Goal: Find specific page/section: Find specific page/section

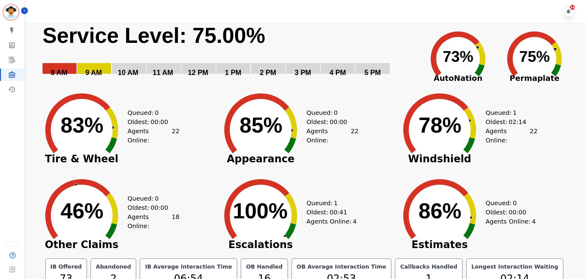
scroll to position [14, 0]
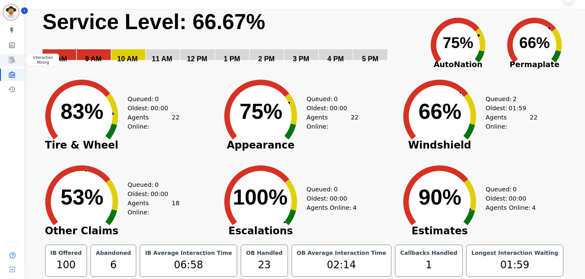
click at [16, 55] on link "Sidebar" at bounding box center [13, 60] width 24 height 12
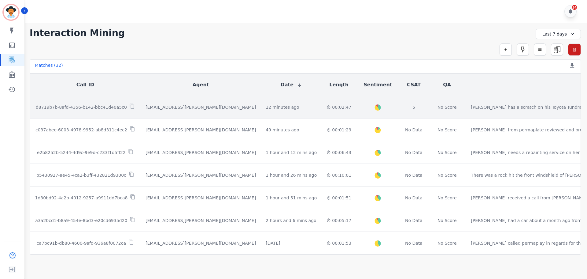
click at [121, 111] on td "d8719b7b-8afd-4356-b142-bbc41d40a5c0" at bounding box center [85, 107] width 111 height 23
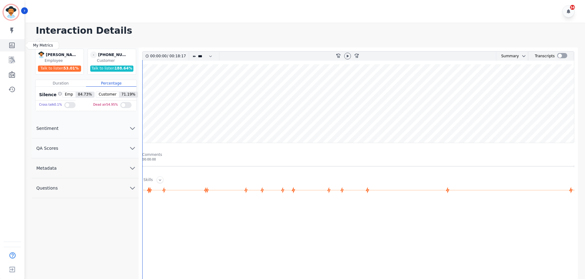
click at [14, 40] on link "Sidebar" at bounding box center [13, 45] width 24 height 12
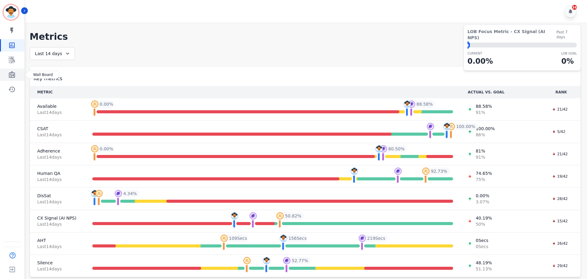
click at [12, 72] on icon "Sidebar" at bounding box center [11, 74] width 7 height 7
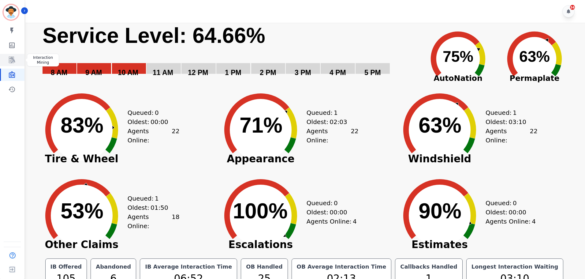
click at [12, 61] on icon "Sidebar" at bounding box center [11, 59] width 7 height 7
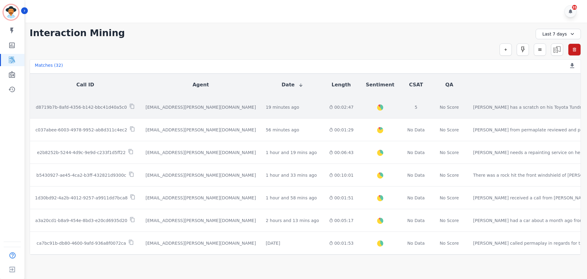
click at [81, 108] on p "d8719b7b-8afd-4356-b142-bbc41d40a5c0" at bounding box center [81, 107] width 91 height 6
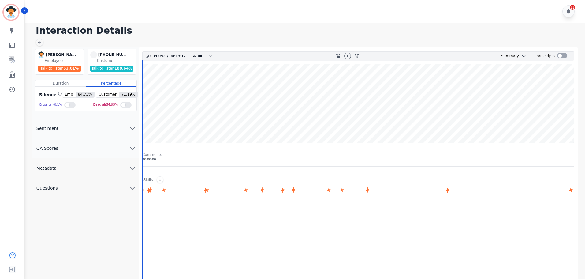
click at [468, 123] on wave at bounding box center [358, 103] width 431 height 78
click at [347, 55] on icon at bounding box center [348, 55] width 2 height 3
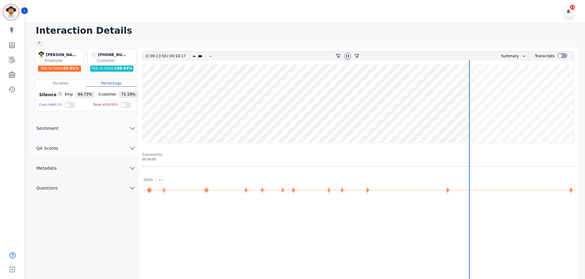
click at [490, 122] on wave at bounding box center [358, 103] width 431 height 78
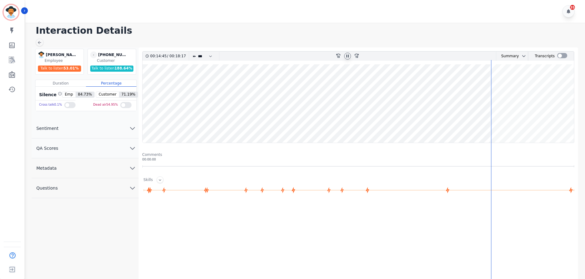
click at [498, 125] on wave at bounding box center [358, 103] width 431 height 78
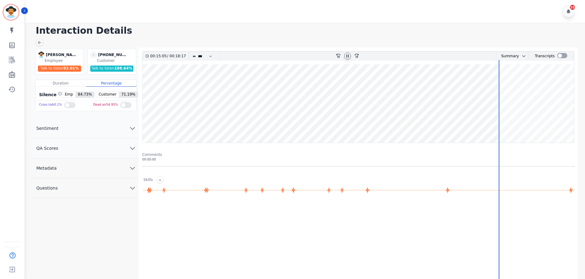
click at [502, 125] on wave at bounding box center [358, 103] width 431 height 78
click at [517, 124] on wave at bounding box center [358, 103] width 431 height 78
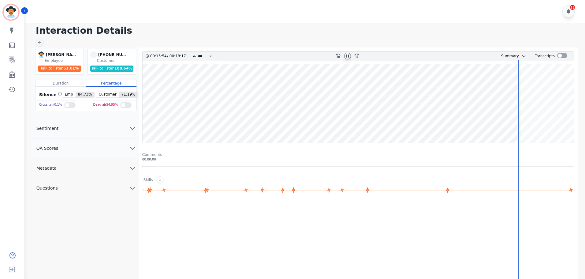
click at [535, 124] on wave at bounding box center [358, 103] width 431 height 78
click at [560, 126] on wave at bounding box center [358, 103] width 431 height 78
click at [321, 127] on wave at bounding box center [358, 103] width 431 height 78
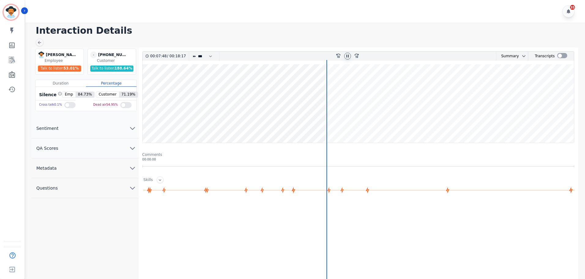
click at [346, 57] on icon at bounding box center [347, 56] width 5 height 5
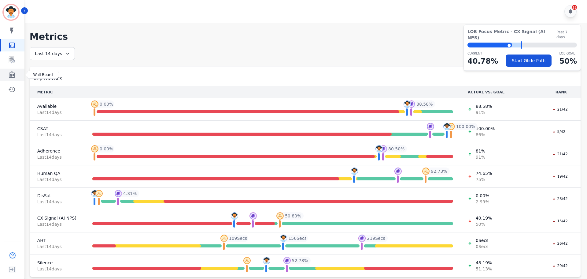
click at [9, 79] on link "Sidebar" at bounding box center [13, 75] width 24 height 12
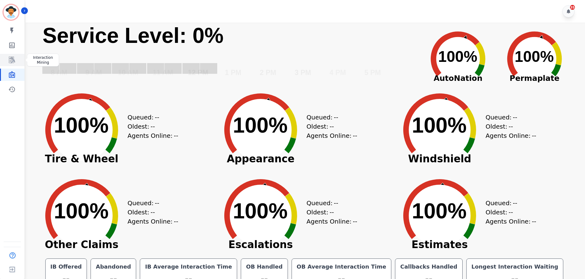
click at [13, 57] on icon "Sidebar" at bounding box center [11, 59] width 7 height 7
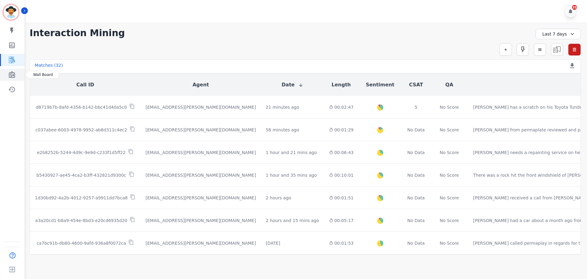
click at [12, 80] on link "Sidebar" at bounding box center [13, 75] width 24 height 12
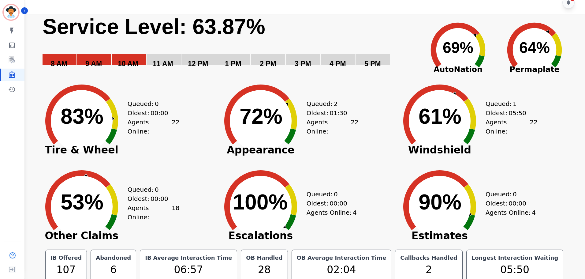
scroll to position [14, 0]
